Goal: Transaction & Acquisition: Purchase product/service

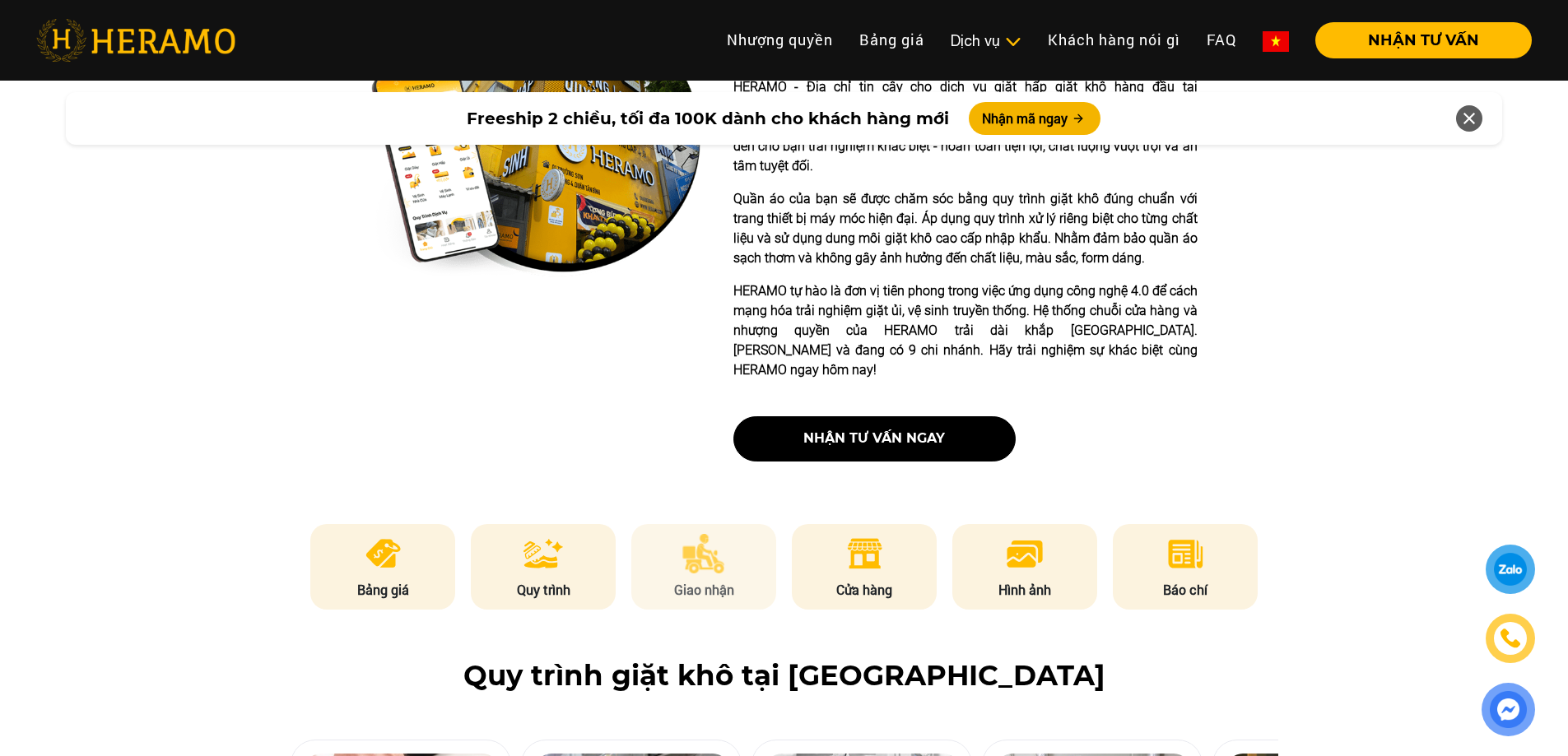
scroll to position [658, 0]
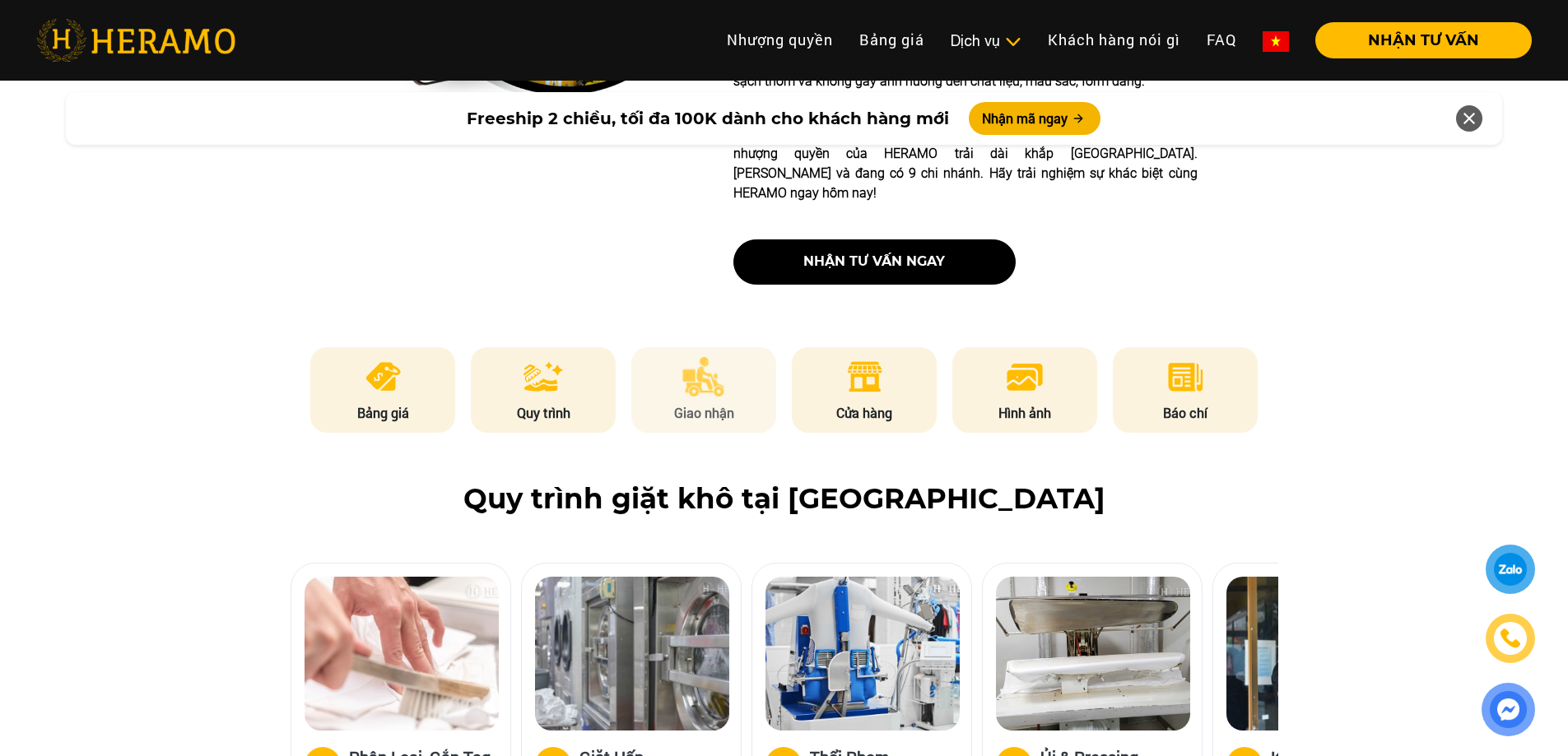
click at [709, 361] on li "Giao nhận" at bounding box center [704, 390] width 145 height 85
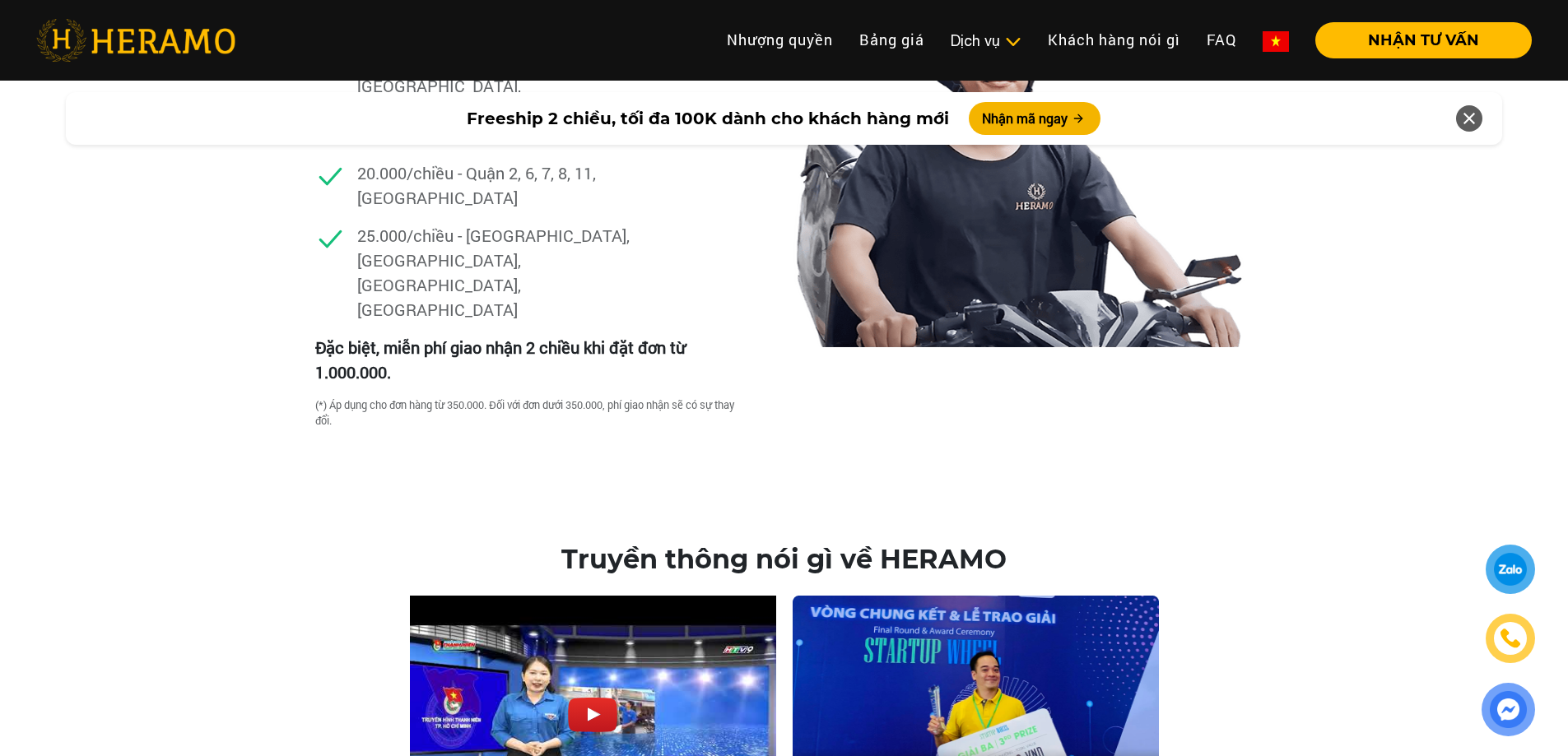
scroll to position [4927, 0]
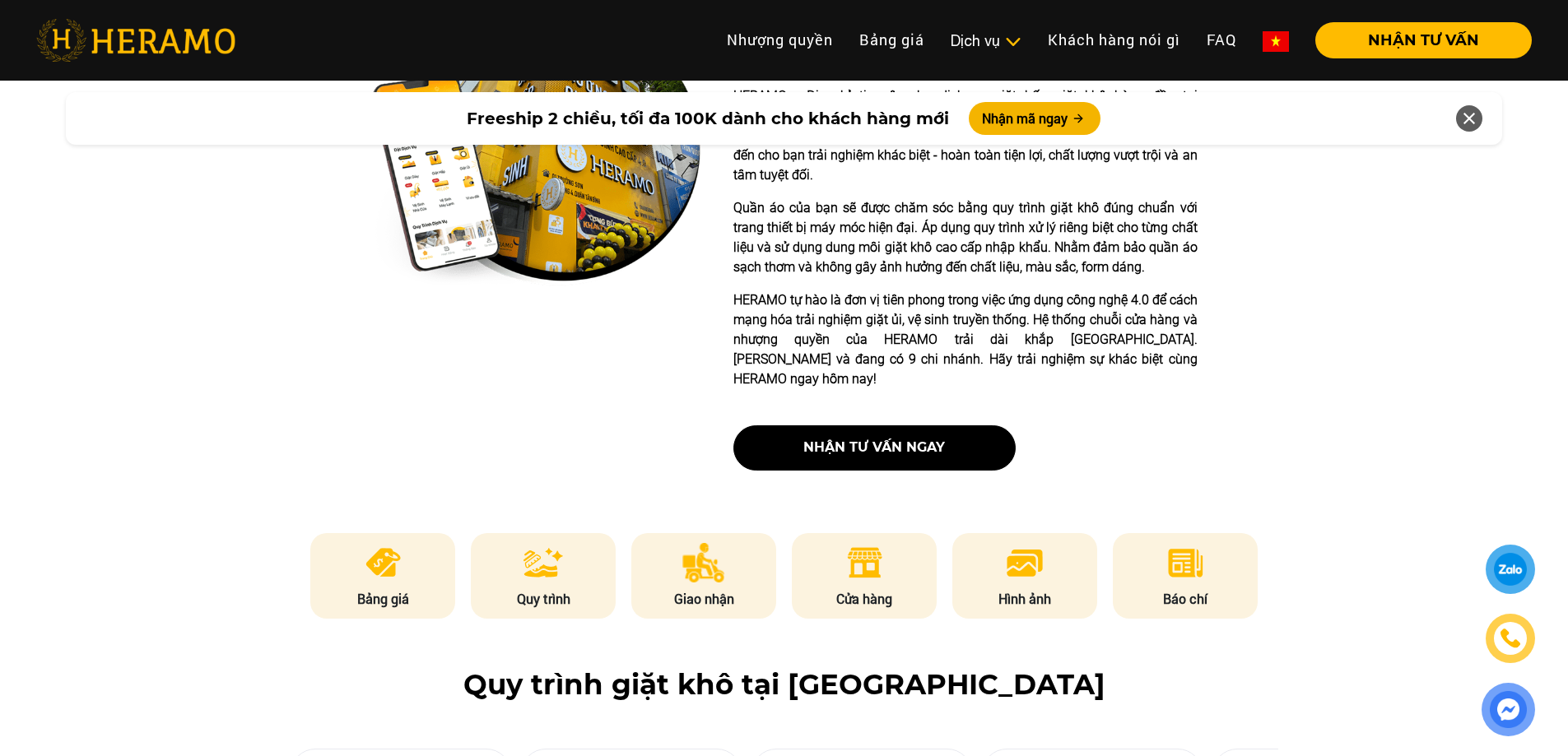
scroll to position [329, 0]
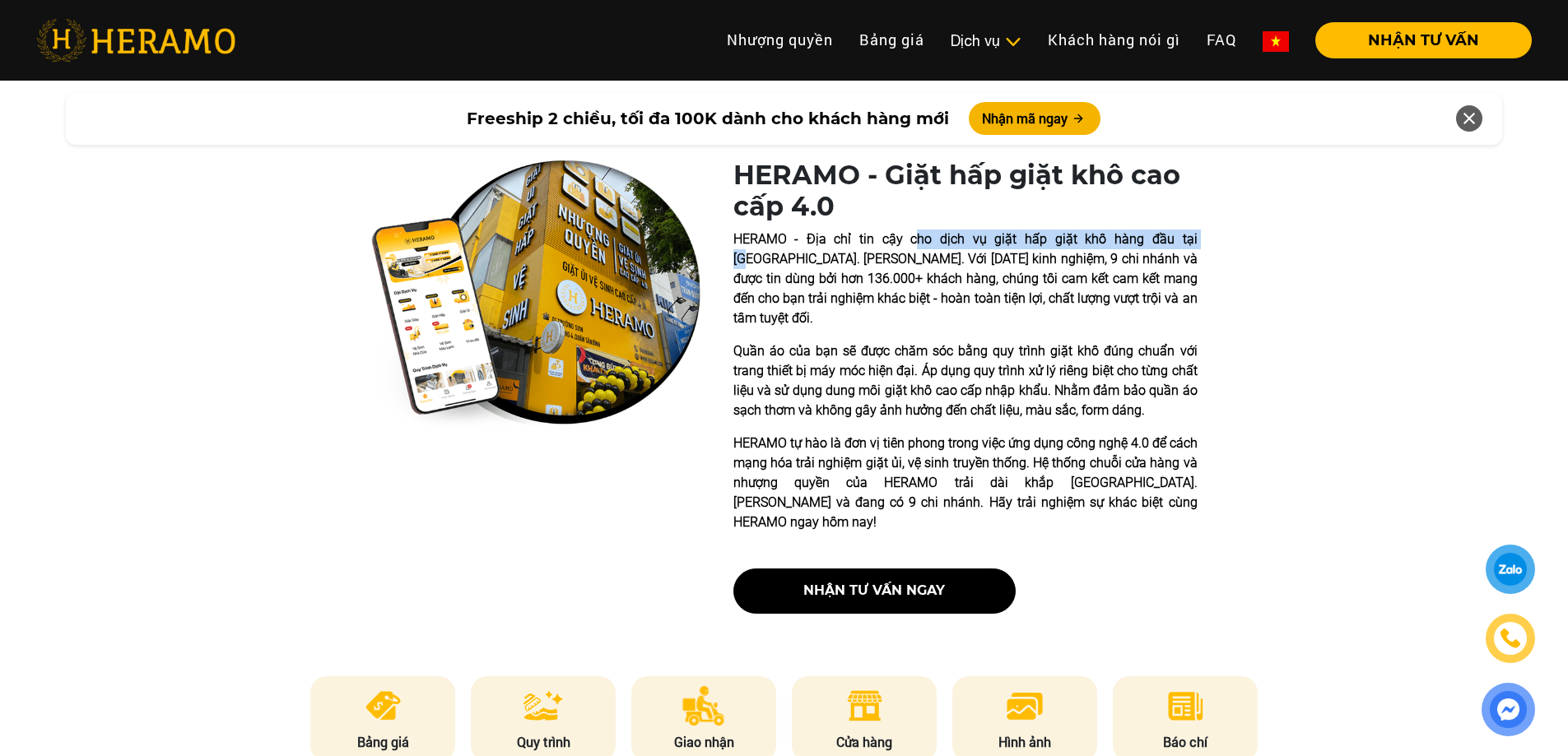
drag, startPoint x: 889, startPoint y: 231, endPoint x: 1150, endPoint y: 233, distance: 261.0
click at [1150, 233] on p "HERAMO - Địa chỉ tin cậy cho dịch vụ giặt hấp giặt khô hàng đầu tại [GEOGRAPHIC…" at bounding box center [965, 278] width 464 height 99
drag, startPoint x: 892, startPoint y: 273, endPoint x: 1039, endPoint y: 273, distance: 147.0
click at [1039, 273] on p "HERAMO - Địa chỉ tin cậy cho dịch vụ giặt hấp giặt khô hàng đầu tại [GEOGRAPHIC…" at bounding box center [965, 278] width 464 height 99
drag, startPoint x: 979, startPoint y: 304, endPoint x: 1025, endPoint y: 304, distance: 46.0
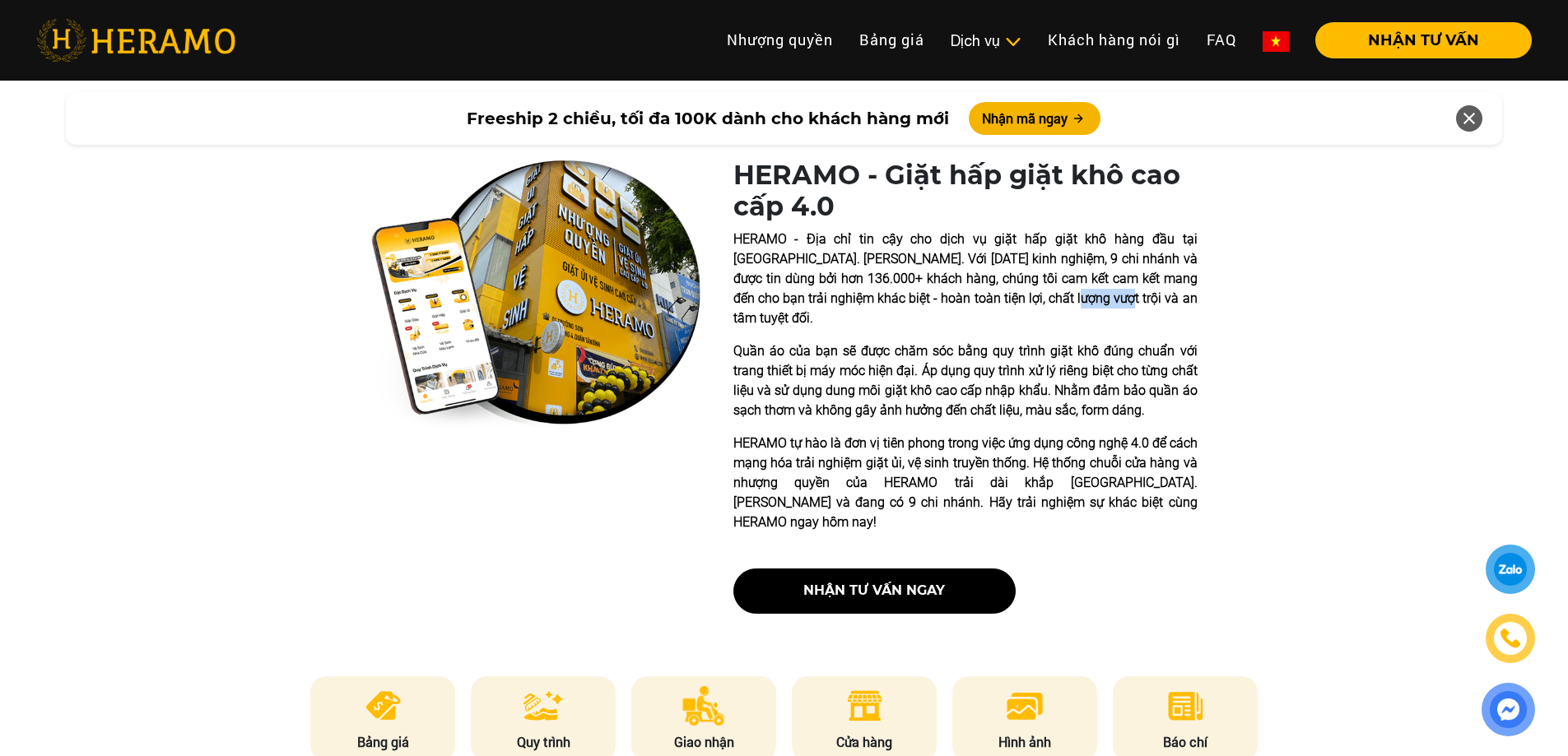
click at [1025, 304] on p "HERAMO - Địa chỉ tin cậy cho dịch vụ giặt hấp giặt khô hàng đầu tại [GEOGRAPHIC…" at bounding box center [965, 278] width 464 height 99
drag, startPoint x: 773, startPoint y: 322, endPoint x: 937, endPoint y: 358, distance: 167.9
click at [1074, 341] on p "Quần áo của bạn sẽ được chăm sóc bằng quy trình giặt khô đúng chuẩn với trang t…" at bounding box center [965, 381] width 464 height 79
drag, startPoint x: 927, startPoint y: 366, endPoint x: 1008, endPoint y: 371, distance: 81.2
click at [1007, 370] on p "Quần áo của bạn sẽ được chăm sóc bằng quy trình giặt khô đúng chuẩn với trang t…" at bounding box center [965, 381] width 464 height 79
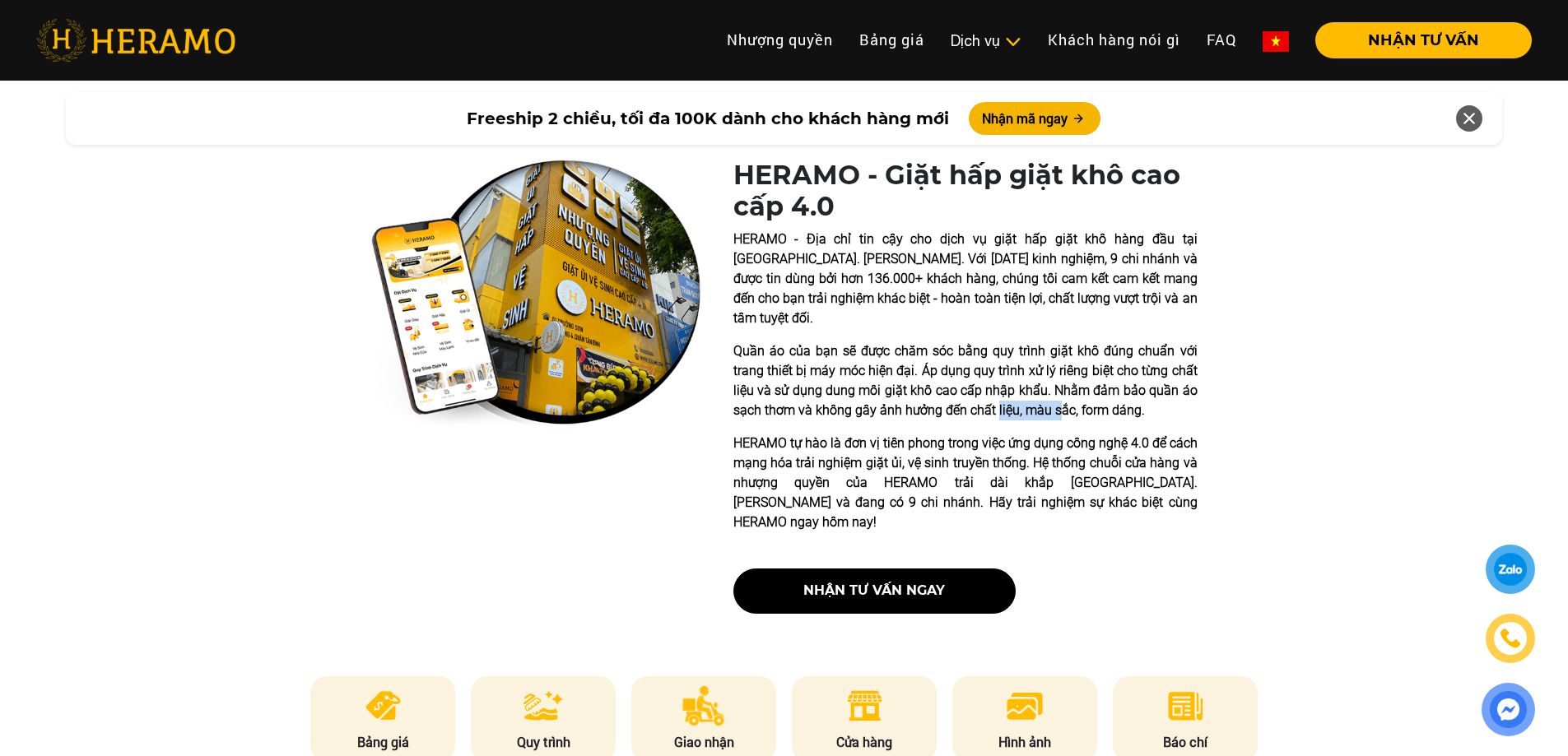
drag, startPoint x: 995, startPoint y: 383, endPoint x: 1068, endPoint y: 388, distance: 73.2
click at [1068, 388] on p "Quần áo của bạn sẽ được chăm sóc bằng quy trình giặt khô đúng chuẩn với trang t…" at bounding box center [965, 381] width 464 height 79
drag, startPoint x: 1121, startPoint y: 428, endPoint x: 1186, endPoint y: 422, distance: 65.3
click at [1186, 433] on p "HERAMO tự hào là đơn vị tiên phong trong việc ứng dụng công nghệ 4.0 để cách mạ…" at bounding box center [965, 482] width 464 height 99
drag, startPoint x: 836, startPoint y: 448, endPoint x: 968, endPoint y: 448, distance: 132.0
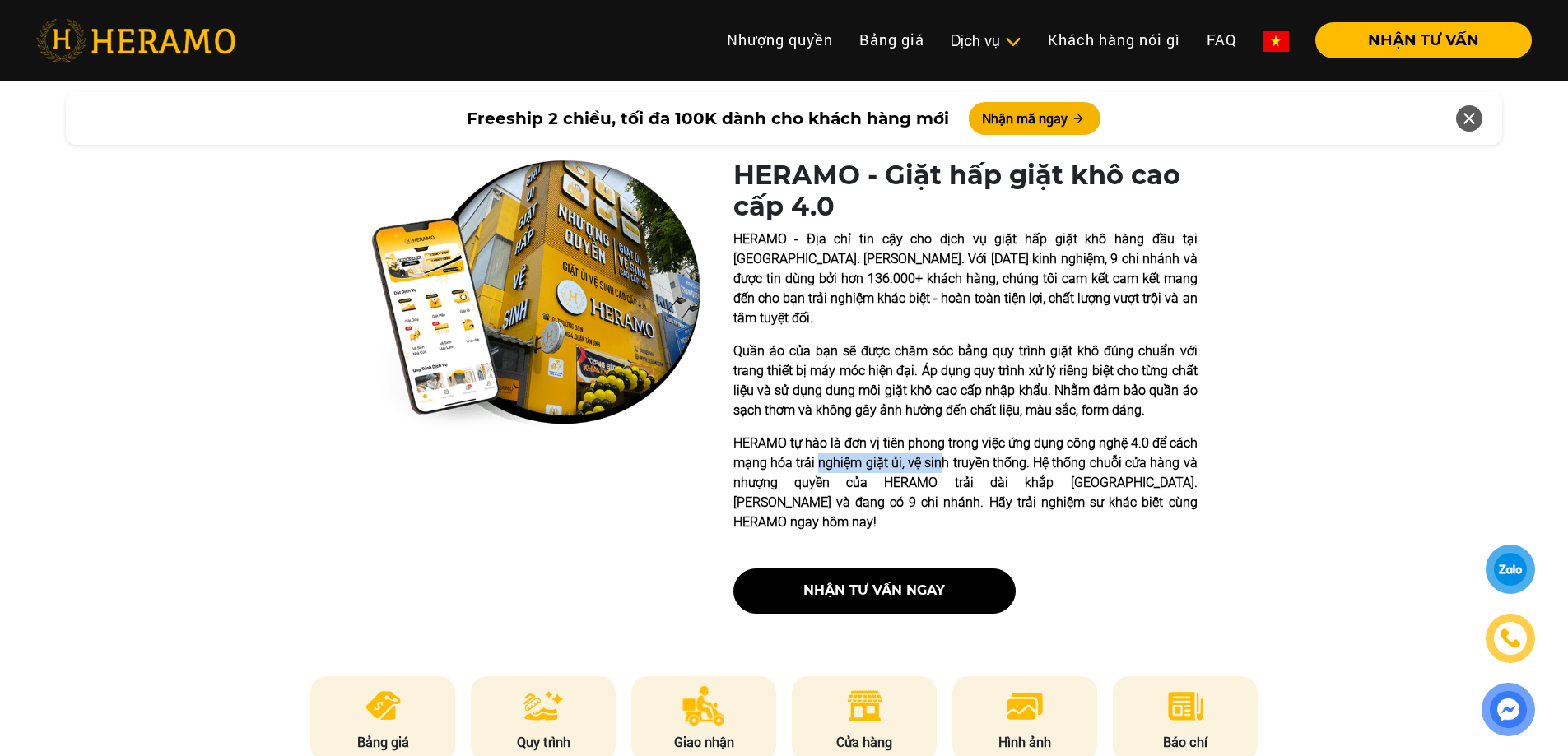
click at [958, 448] on p "HERAMO tự hào là đơn vị tiên phong trong việc ứng dụng công nghệ 4.0 để cách mạ…" at bounding box center [965, 482] width 464 height 99
drag, startPoint x: 1024, startPoint y: 448, endPoint x: 1163, endPoint y: 439, distance: 139.3
click at [1133, 443] on p "HERAMO tự hào là đơn vị tiên phong trong việc ứng dụng công nghệ 4.0 để cách mạ…" at bounding box center [965, 482] width 464 height 99
drag, startPoint x: 1198, startPoint y: 444, endPoint x: 1234, endPoint y: 439, distance: 36.3
click at [1241, 445] on div "HERAMO - Giặt hấp giặt khô cao cấp 4.0 HERAMO - Địa chỉ tin cậy cho dịch vụ giặ…" at bounding box center [784, 393] width 1568 height 467
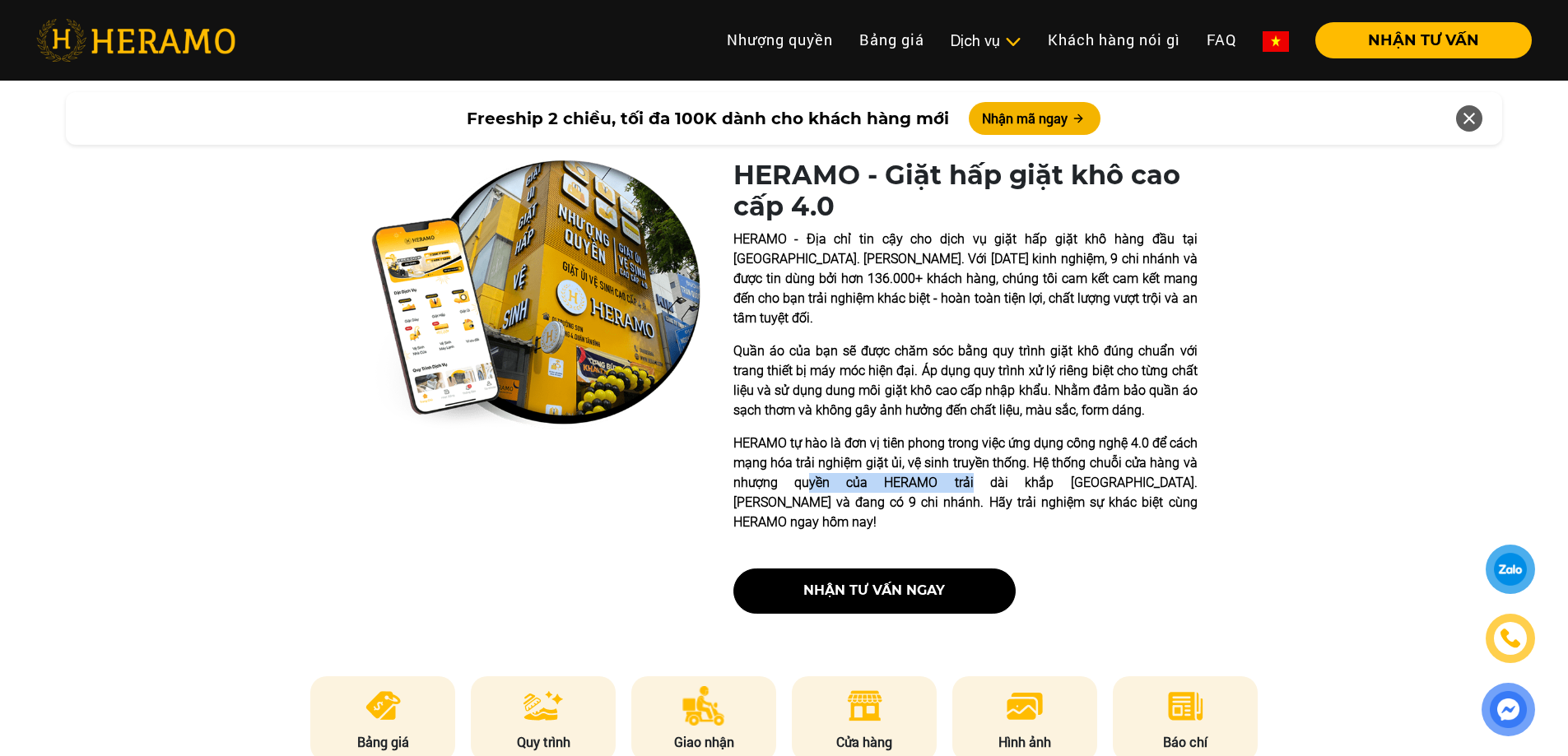
drag, startPoint x: 806, startPoint y: 461, endPoint x: 1021, endPoint y: 466, distance: 215.1
click at [950, 462] on p "HERAMO tự hào là đơn vị tiên phong trong việc ứng dụng công nghệ 4.0 để cách mạ…" at bounding box center [965, 482] width 464 height 99
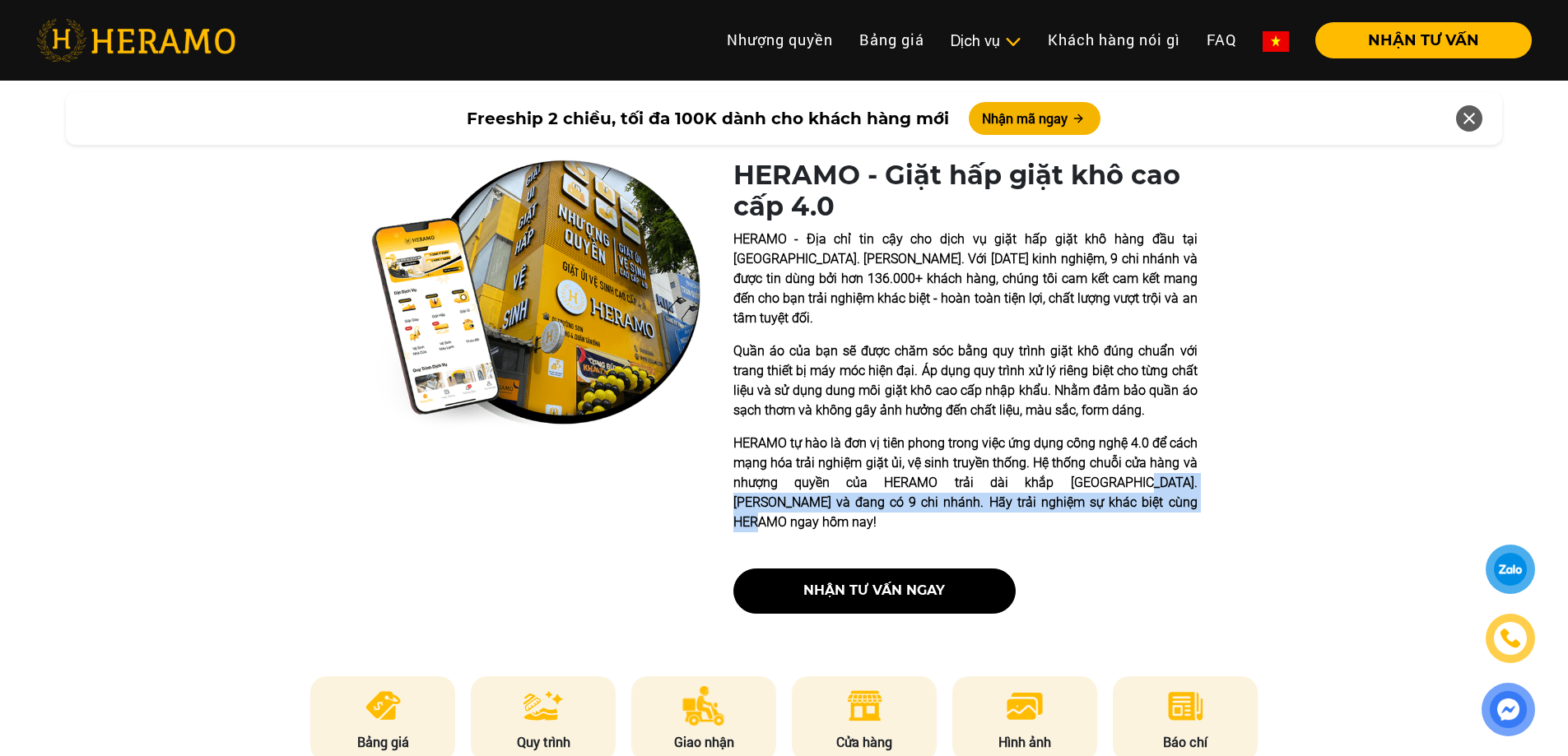
drag, startPoint x: 1074, startPoint y: 472, endPoint x: 1192, endPoint y: 469, distance: 118.0
click at [1191, 472] on p "HERAMO tự hào là đơn vị tiên phong trong việc ứng dụng công nghệ 4.0 để cách mạ…" at bounding box center [965, 482] width 464 height 99
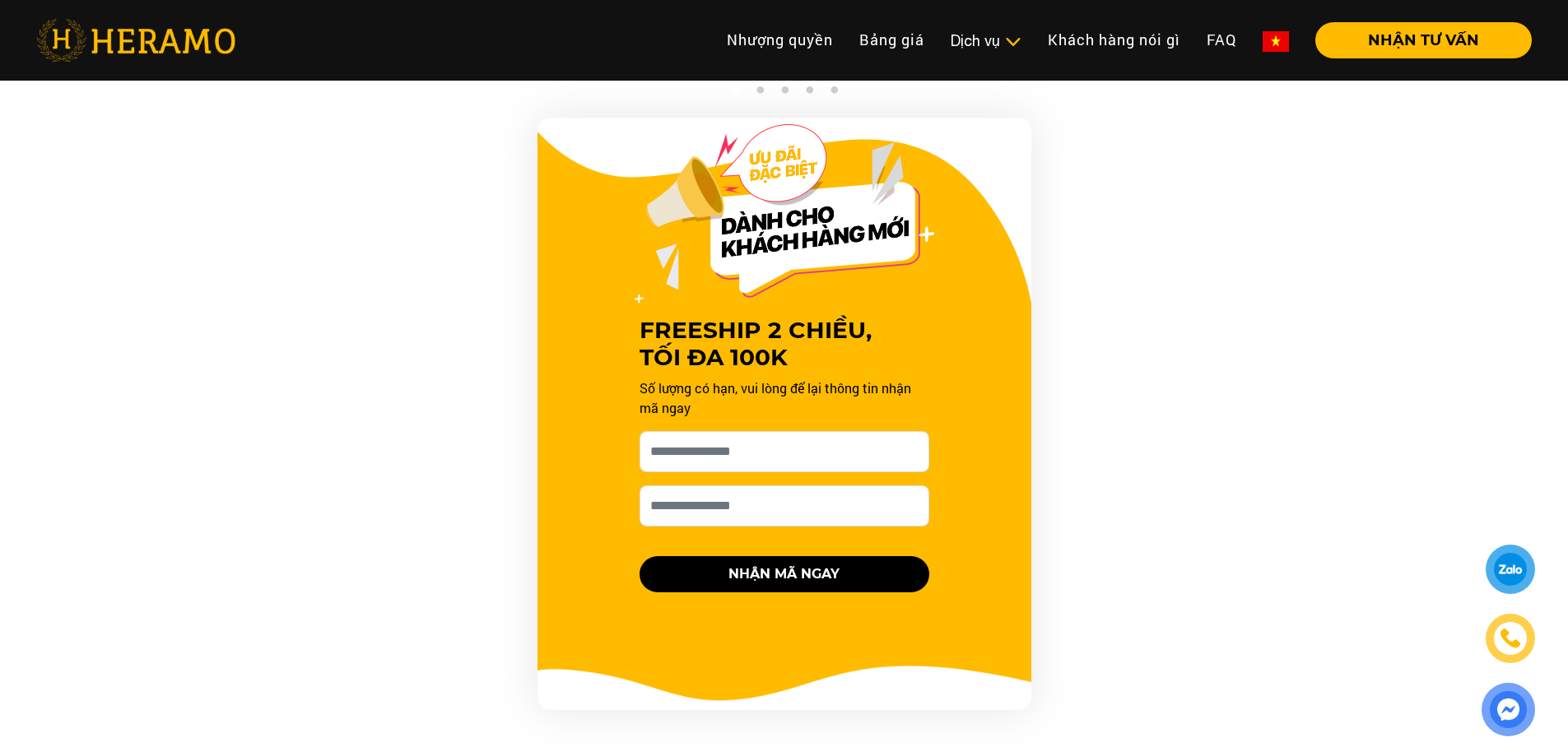
scroll to position [1563, 0]
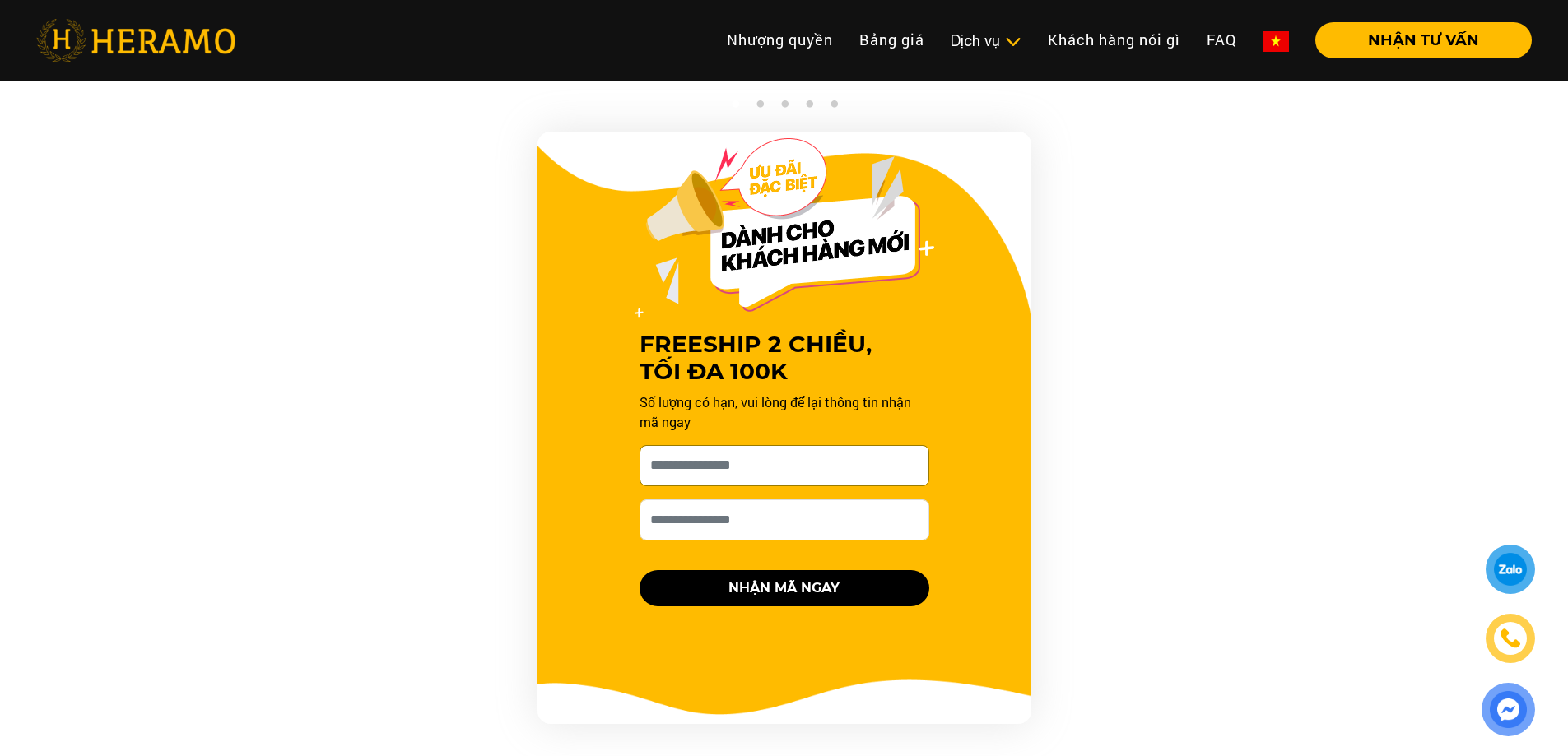
click at [913, 445] on input "Cho HERAMO xin tên của bạn nhé *" at bounding box center [784, 465] width 290 height 42
type input "*"
type input "****"
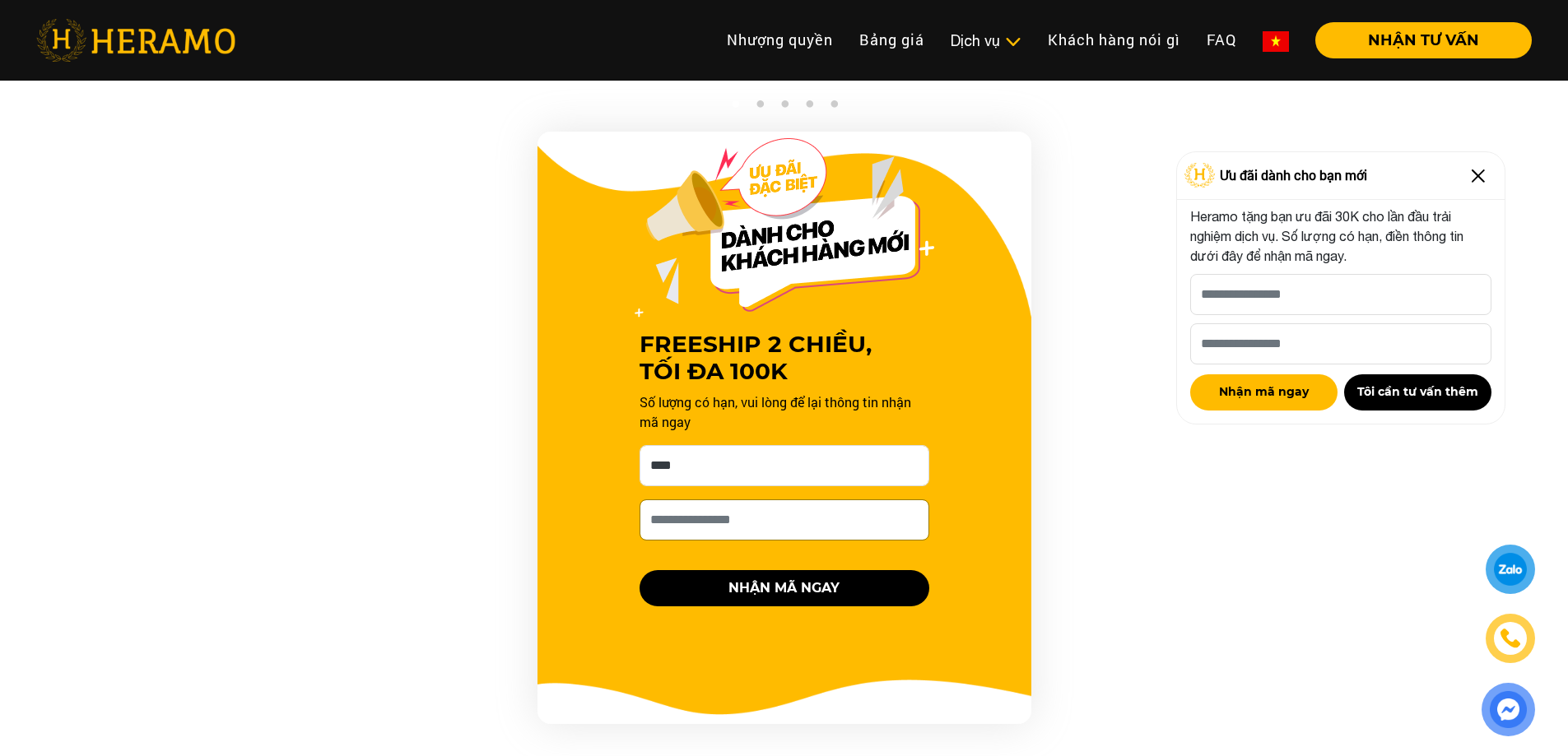
click at [830, 507] on input "Số điện thoại HERAMO có thể liên hệ là *" at bounding box center [784, 519] width 290 height 42
click at [1317, 306] on input "Cho HERAMO xin tên của bạn nhé *" at bounding box center [1340, 294] width 301 height 42
type input "****"
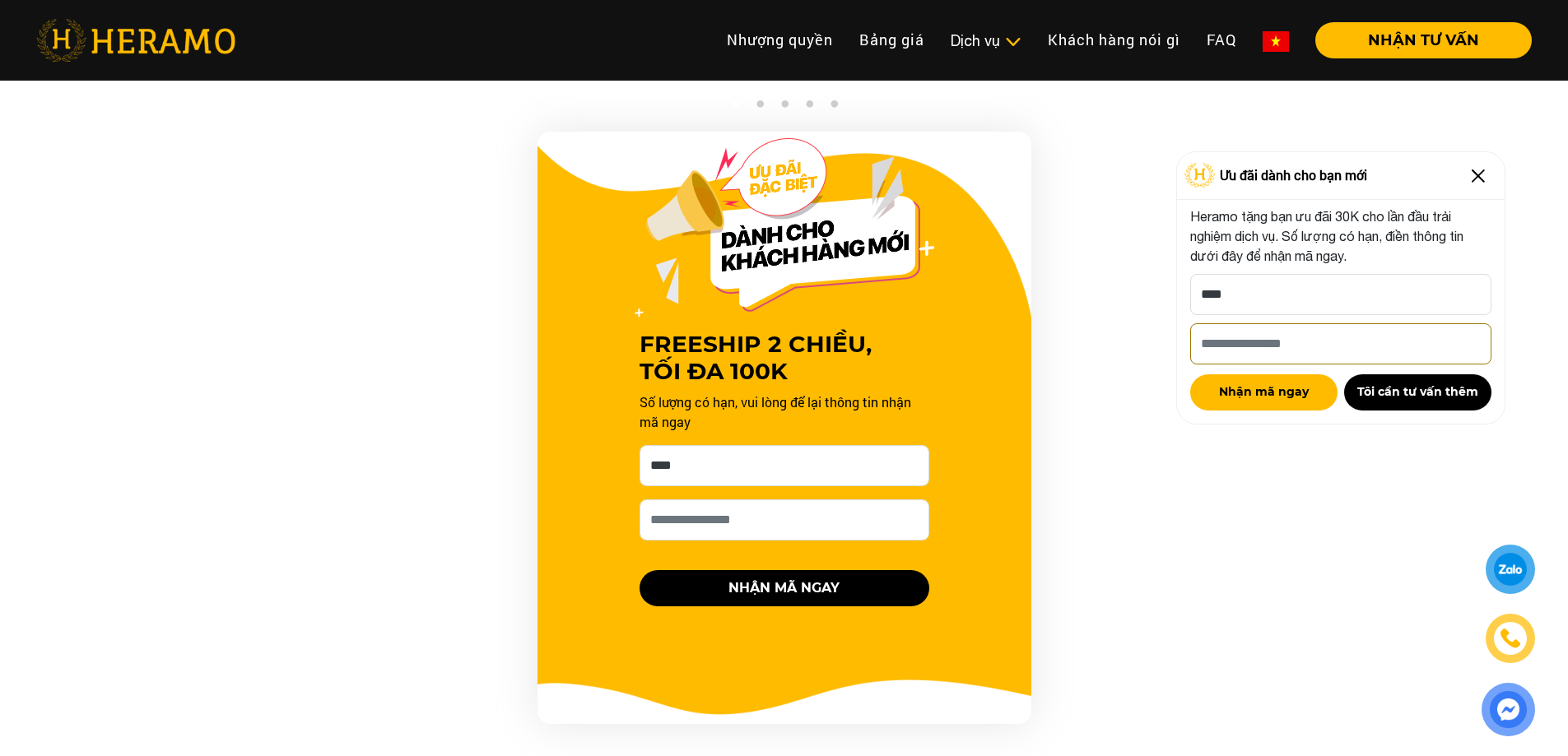
click at [1274, 330] on input "Số điện thoại HERAMO có thể liên hệ là *" at bounding box center [1340, 343] width 301 height 42
type input "**********"
click at [1276, 392] on button "Nhận mã ngay" at bounding box center [1263, 392] width 147 height 36
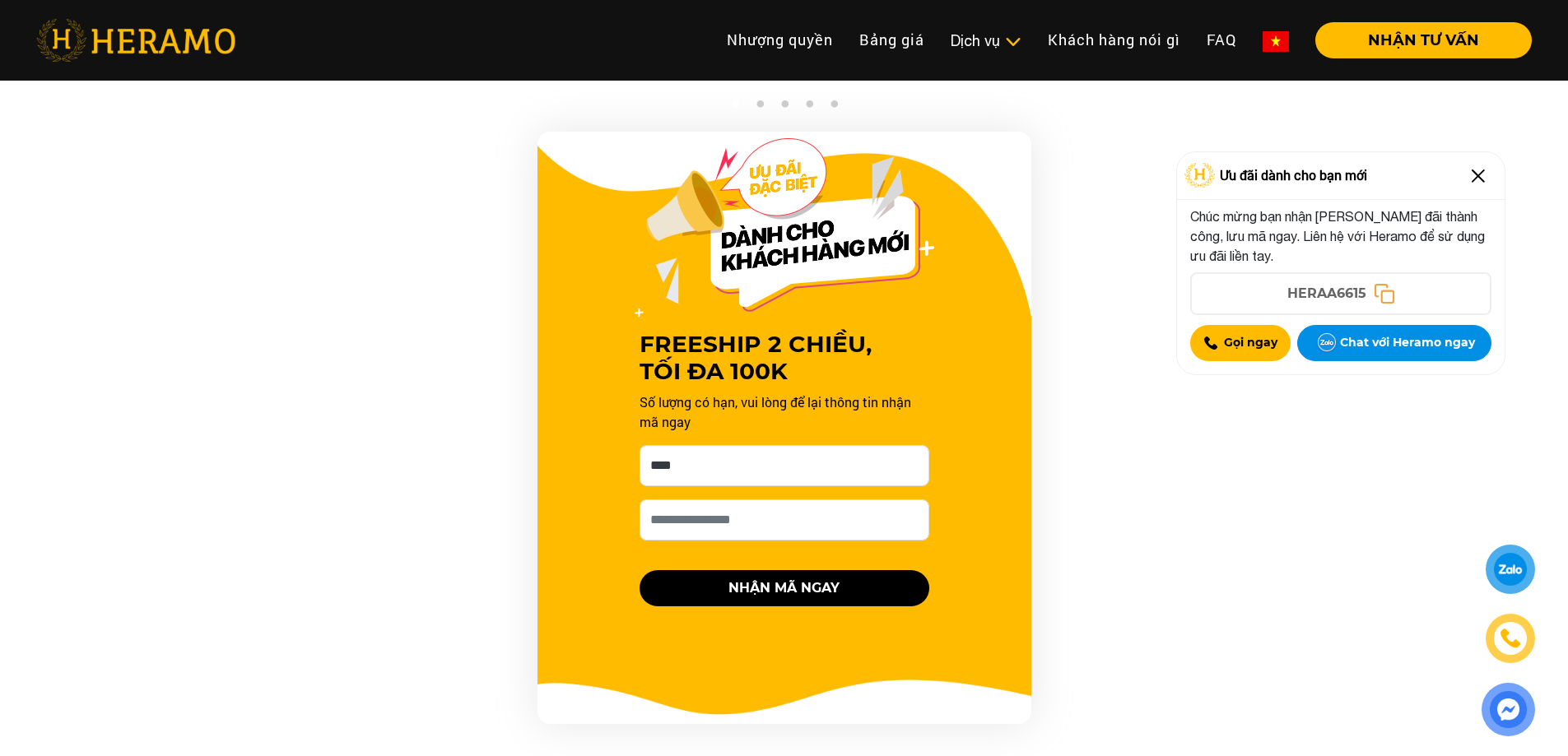
click at [1378, 299] on icon at bounding box center [1384, 293] width 21 height 21
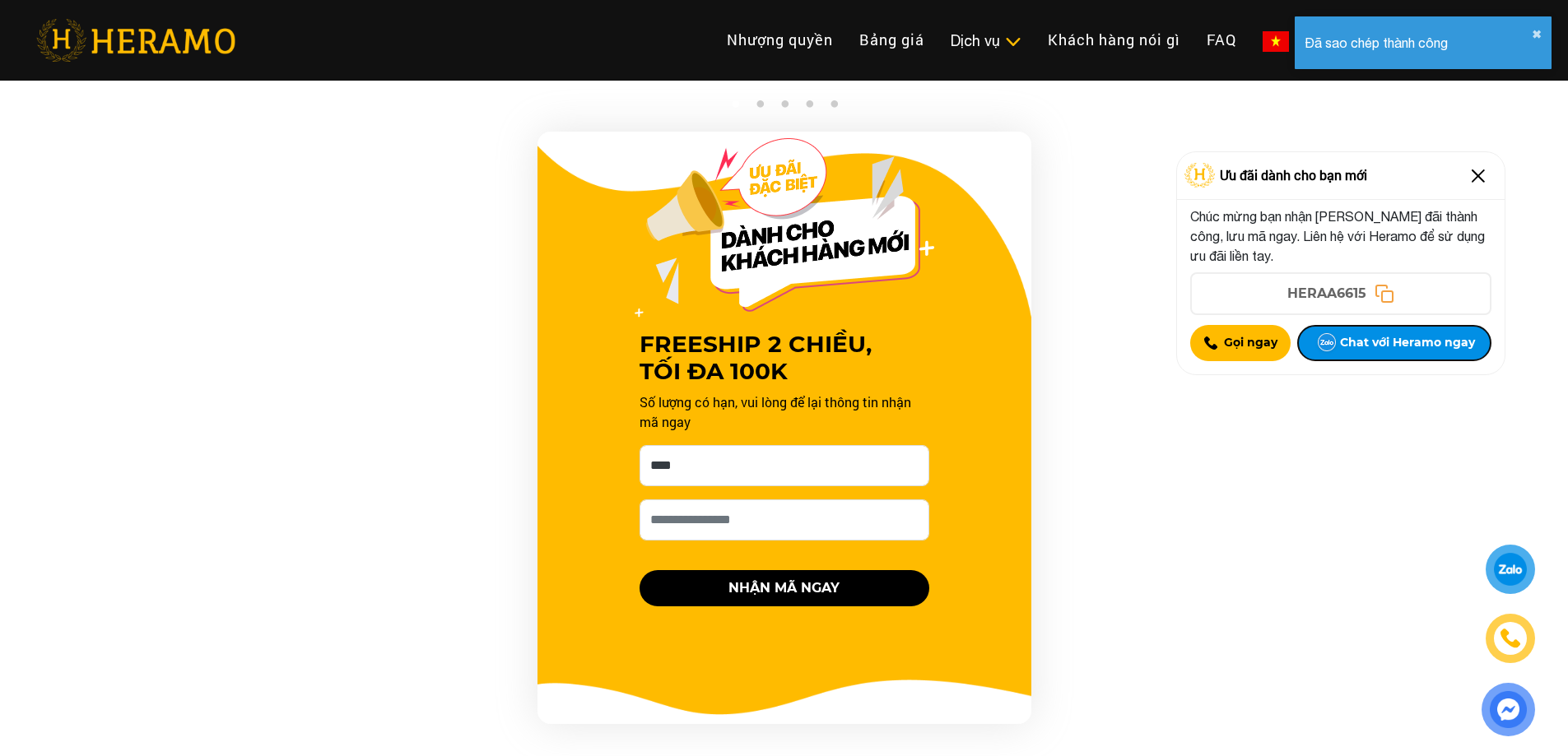
click at [1387, 343] on button "Chat với Heramo ngay" at bounding box center [1394, 342] width 193 height 36
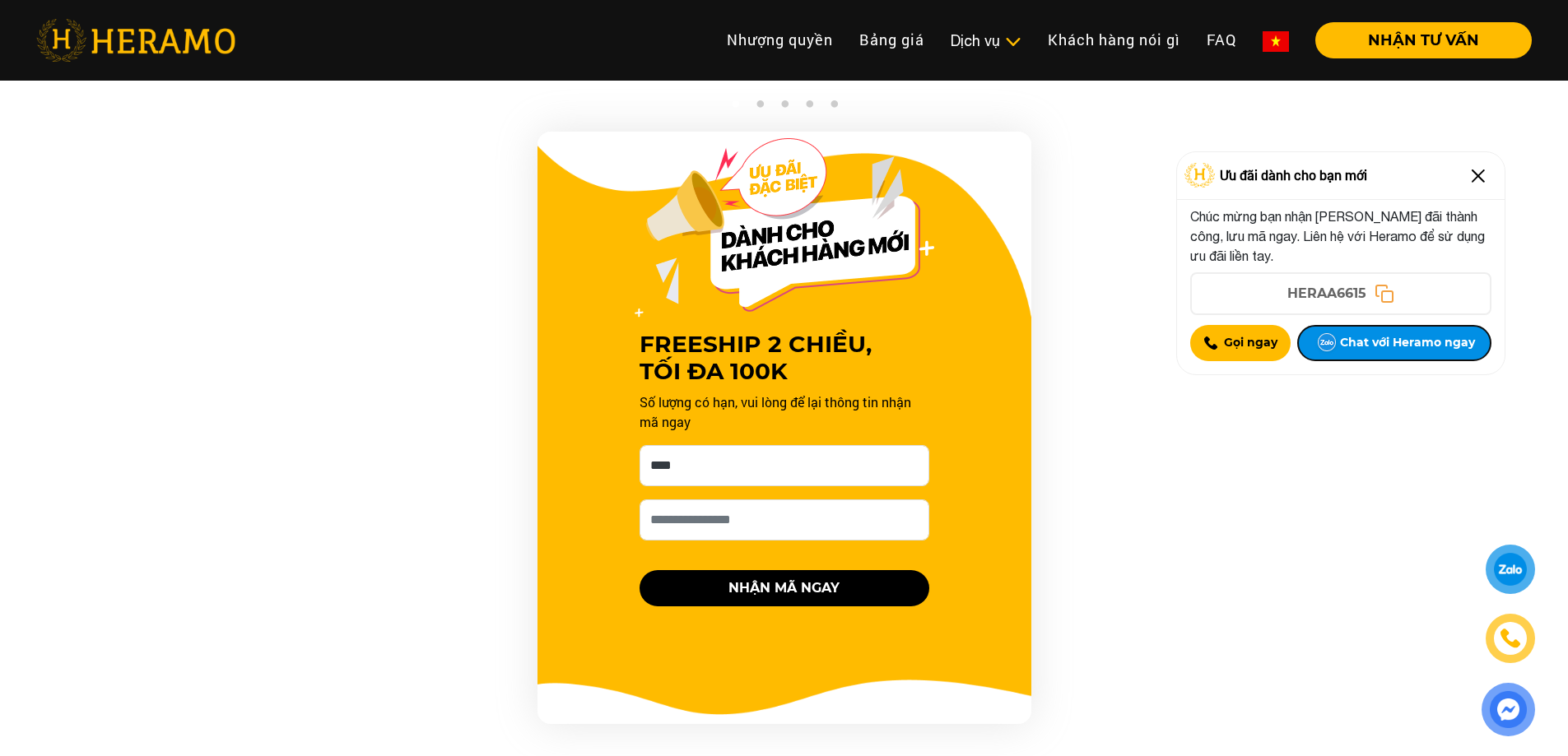
scroll to position [1151, 0]
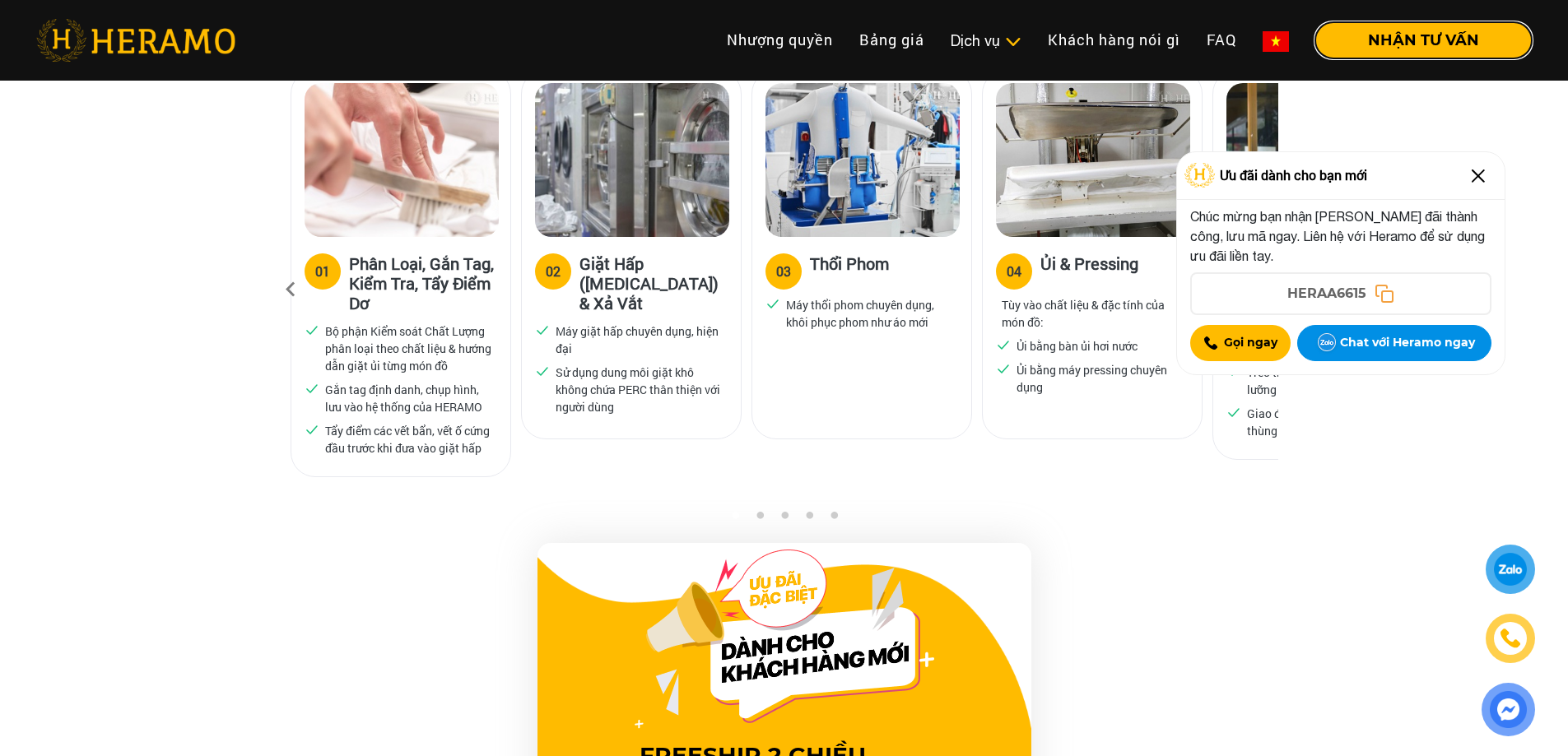
click at [1399, 47] on button "NHẬN TƯ VẤN" at bounding box center [1424, 40] width 217 height 36
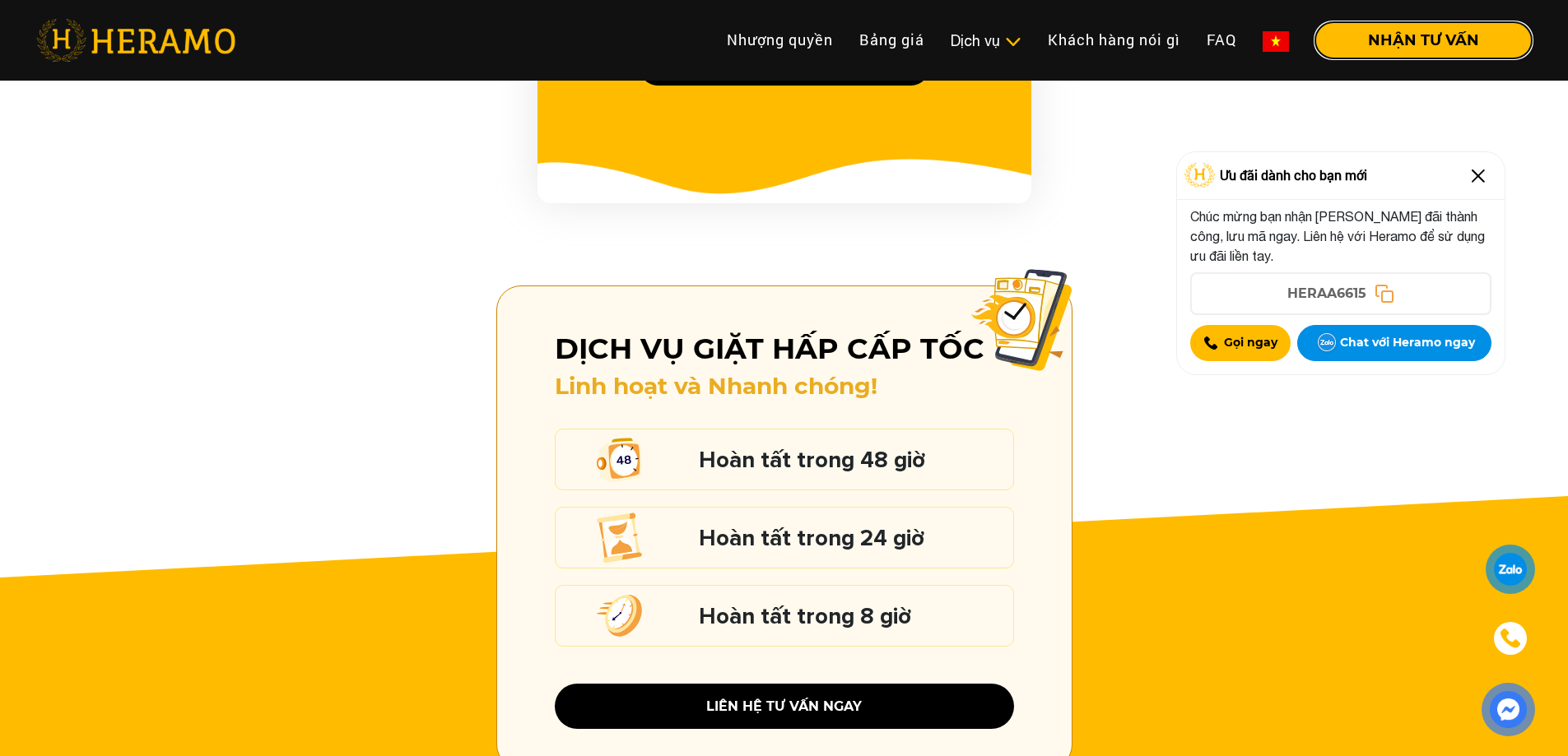
scroll to position [2385, 0]
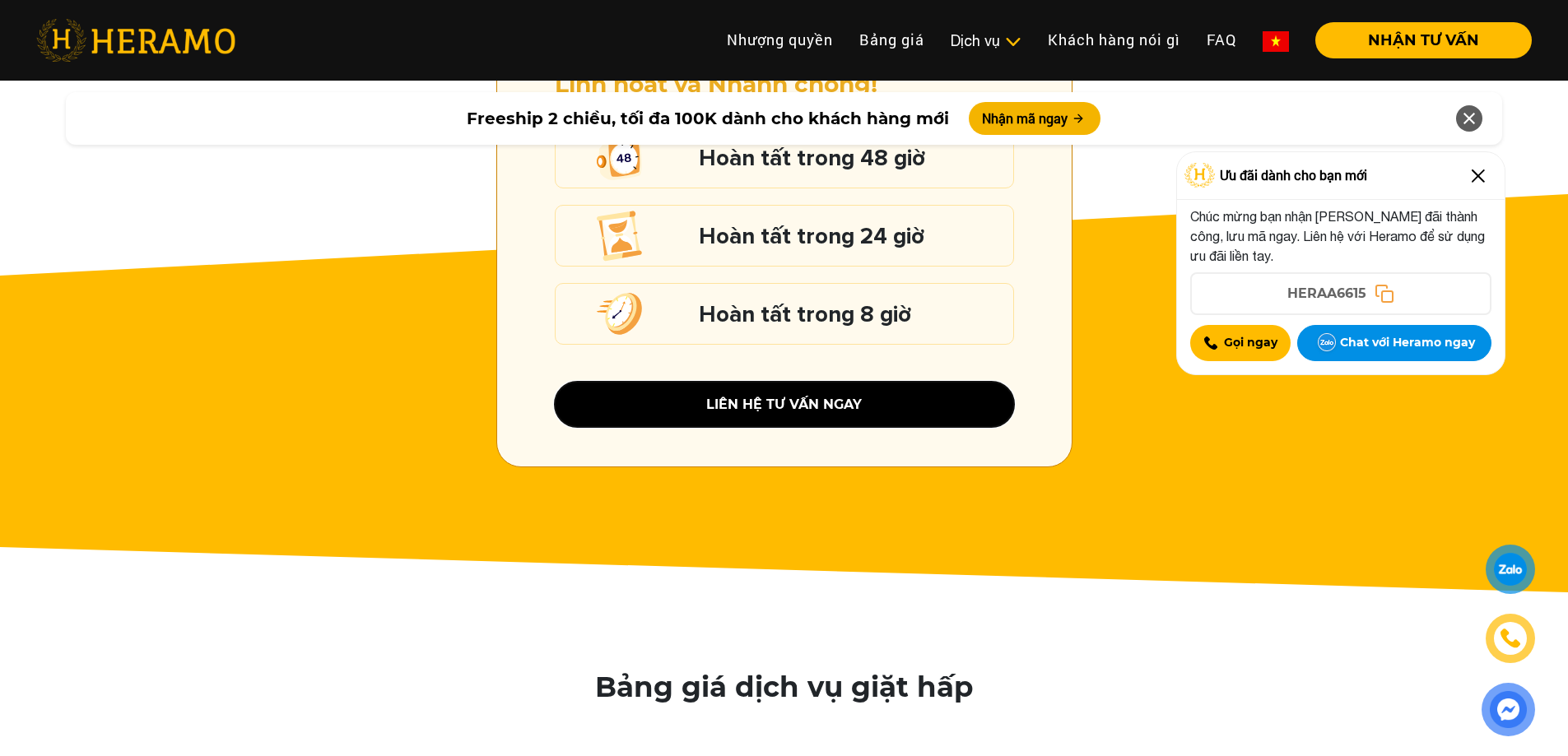
click at [786, 397] on button "liên hệ tư vấn ngay" at bounding box center [784, 404] width 459 height 45
click at [865, 384] on button "liên hệ tư vấn ngay" at bounding box center [784, 404] width 459 height 45
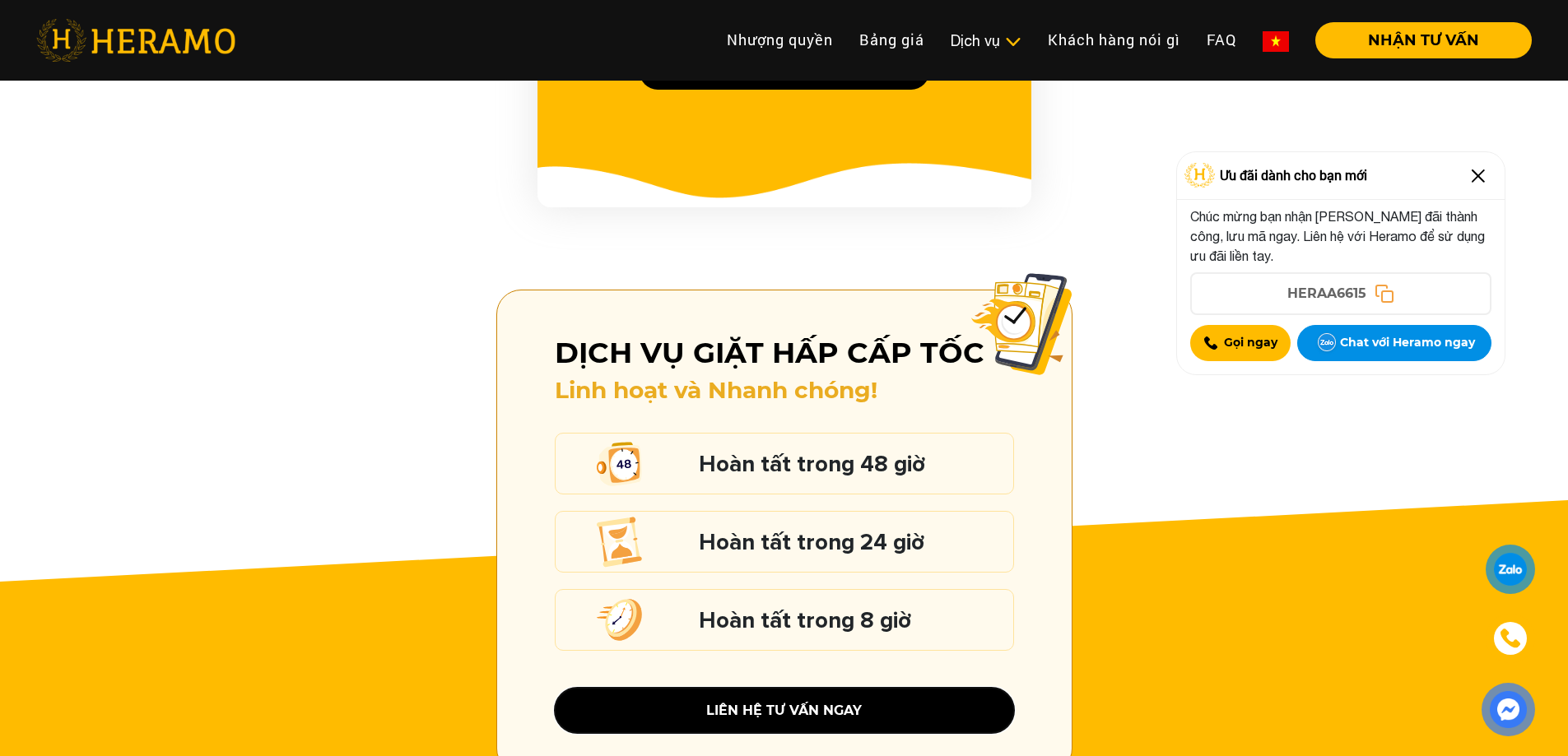
scroll to position [2056, 0]
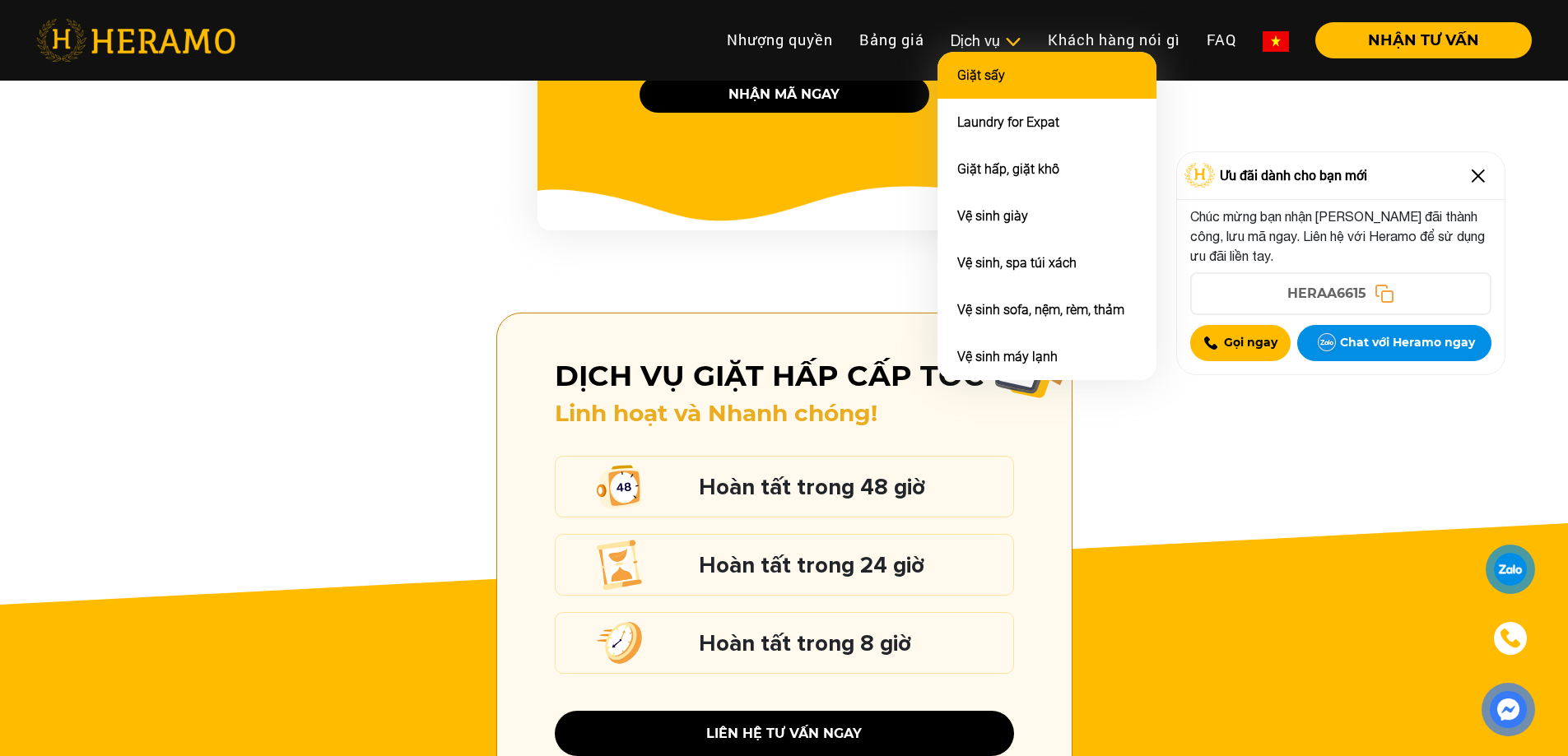
click at [1008, 66] on li "Giặt sấy" at bounding box center [1047, 75] width 219 height 46
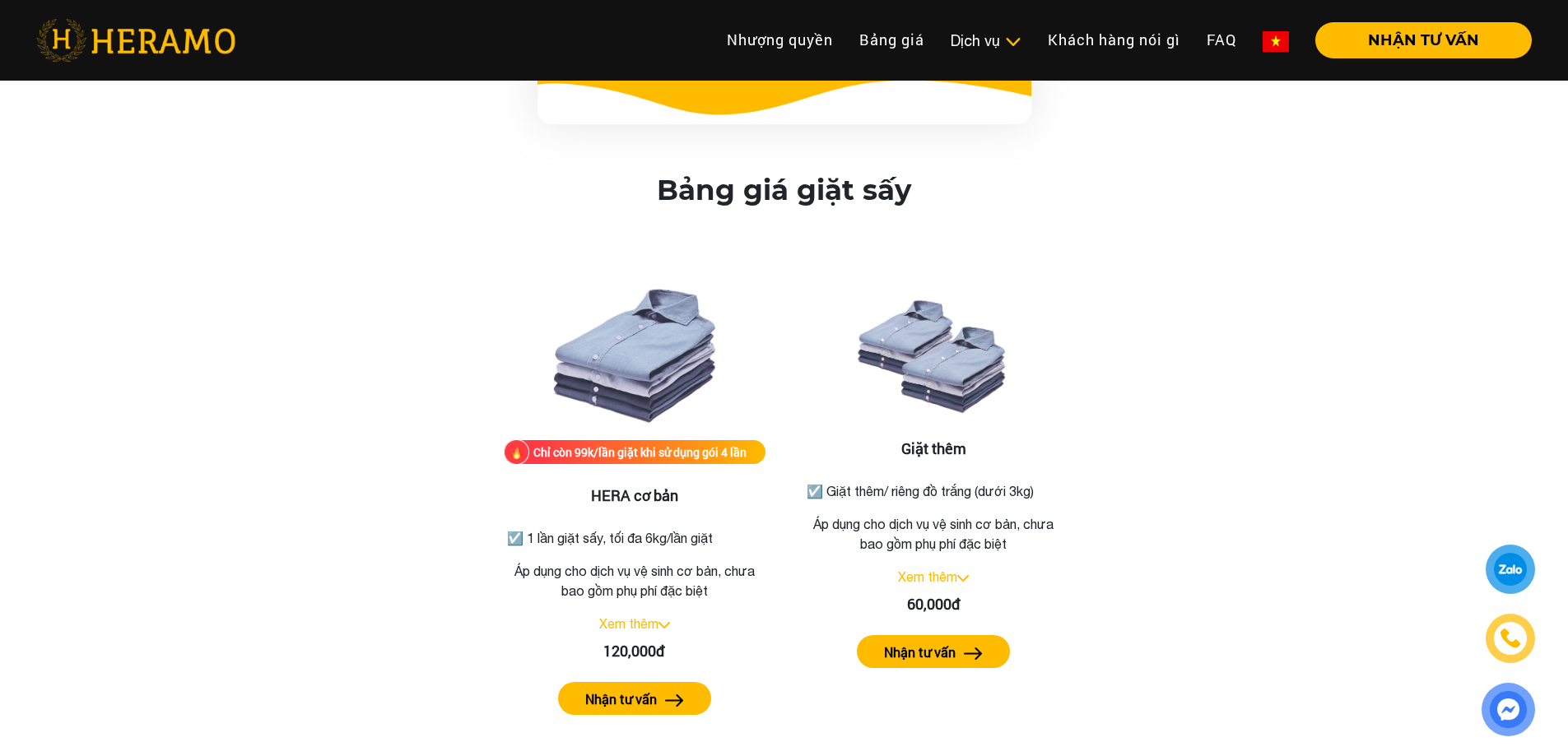
scroll to position [1945, 0]
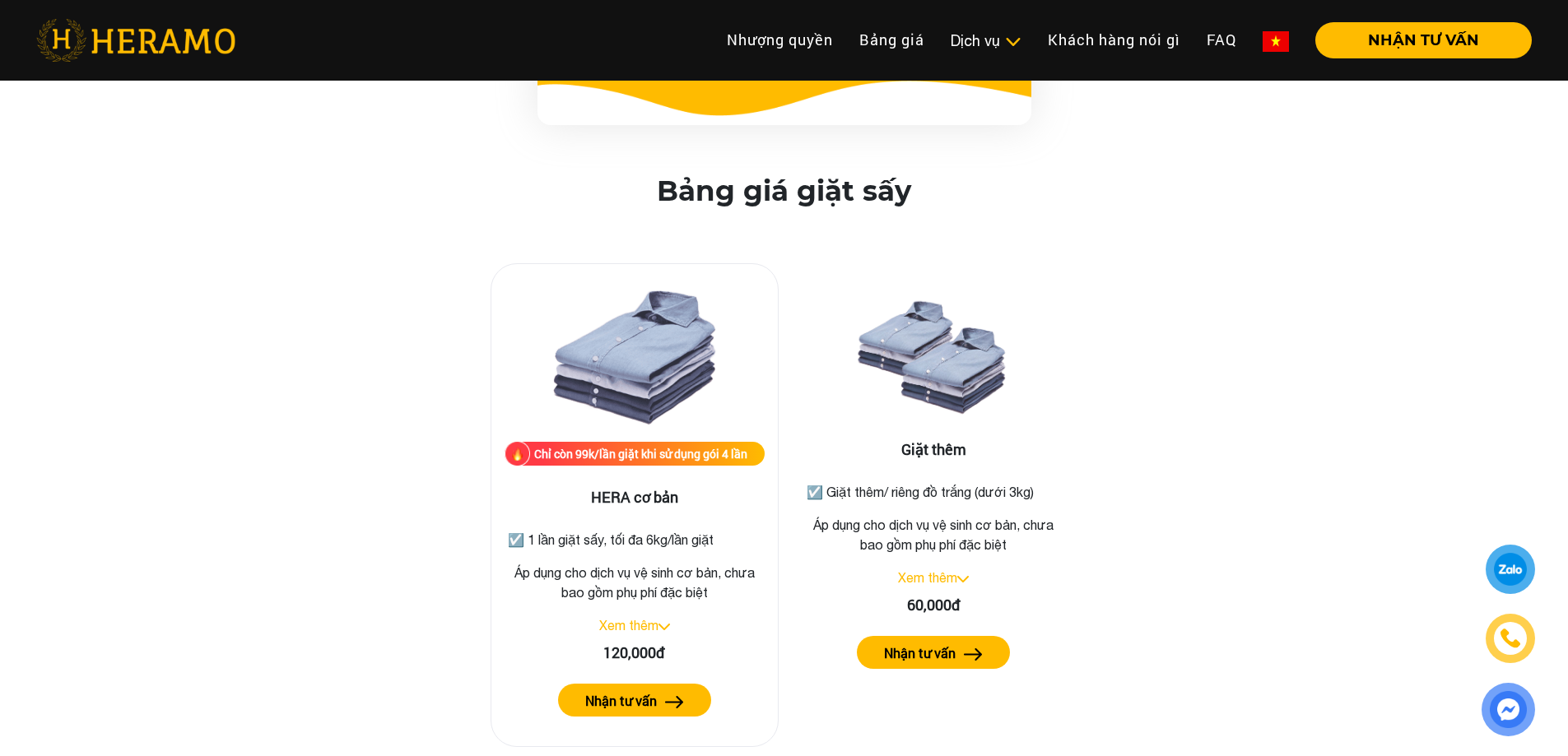
click at [666, 624] on img at bounding box center [665, 626] width 12 height 7
click at [659, 624] on img at bounding box center [658, 626] width 12 height 7
